Goal: Communication & Community: Participate in discussion

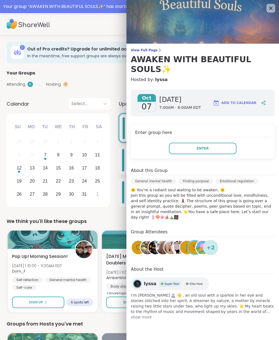
click at [230, 143] on button "Enter" at bounding box center [203, 148] width 68 height 11
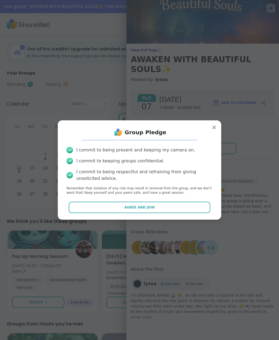
click at [176, 205] on button "Agree and Join" at bounding box center [140, 207] width 142 height 11
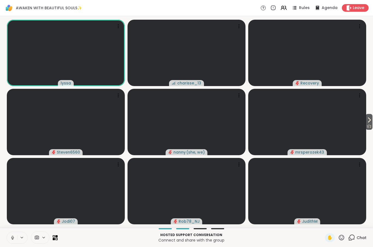
click at [14, 235] on icon at bounding box center [12, 237] width 5 height 5
click at [16, 236] on button at bounding box center [12, 237] width 10 height 11
click at [13, 237] on icon at bounding box center [12, 237] width 5 height 5
click at [279, 233] on div "Chat" at bounding box center [357, 237] width 18 height 9
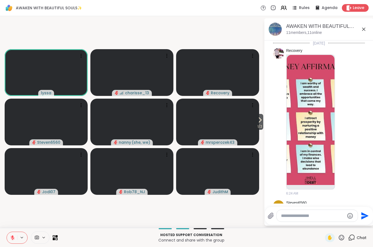
scroll to position [1090, 0]
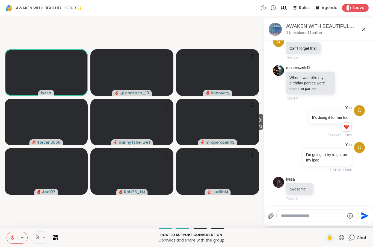
click at [279, 214] on textarea "Type your message" at bounding box center [313, 215] width 64 height 5
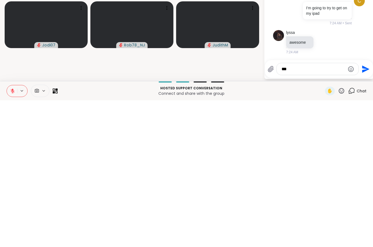
type textarea "***"
click at [279, 212] on icon "Send" at bounding box center [365, 215] width 7 height 7
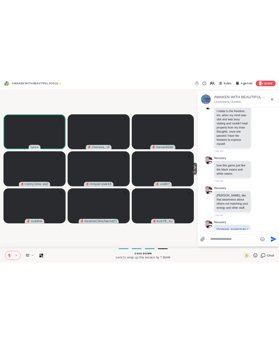
scroll to position [3055, 0]
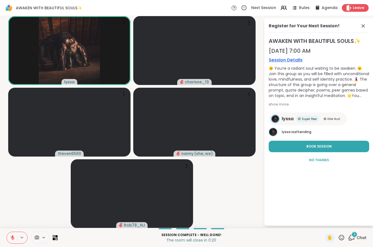
click at [17, 232] on button at bounding box center [12, 237] width 10 height 11
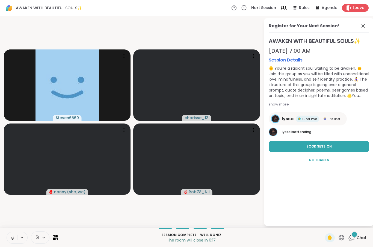
click at [279, 9] on div "Leave" at bounding box center [355, 8] width 27 height 8
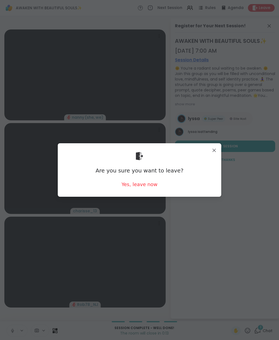
click at [151, 185] on div "Yes, leave now" at bounding box center [140, 184] width 36 height 7
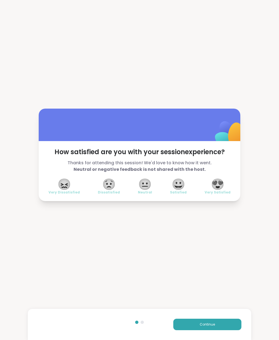
click at [220, 185] on span "😍" at bounding box center [218, 184] width 14 height 10
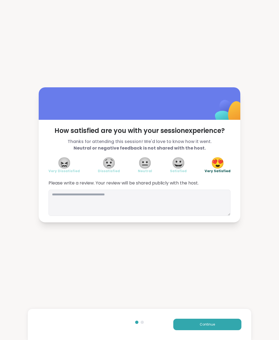
click at [215, 324] on span "Continue" at bounding box center [207, 324] width 15 height 5
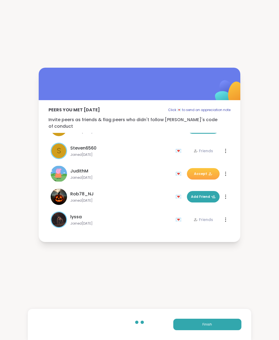
scroll to position [131, 0]
click at [216, 323] on button "Finish" at bounding box center [208, 324] width 68 height 11
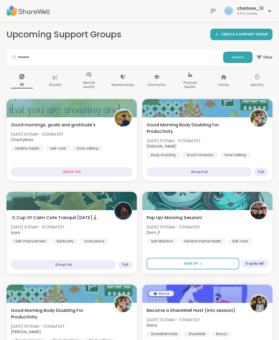
click at [271, 11] on icon at bounding box center [270, 10] width 2 height 1
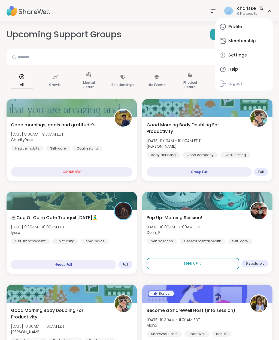
click at [250, 27] on link "Profile" at bounding box center [244, 26] width 53 height 13
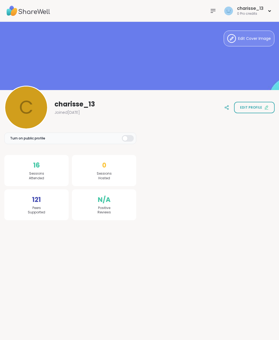
click at [261, 42] on button "Edit Cover Image" at bounding box center [249, 39] width 51 height 16
